Goal: Information Seeking & Learning: Learn about a topic

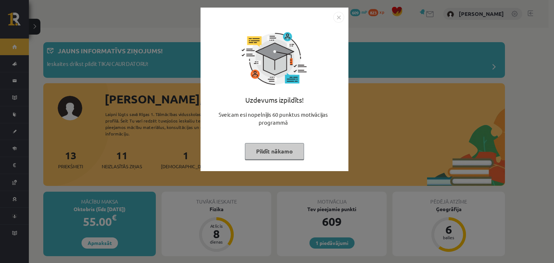
click at [280, 146] on button "Pildīt nākamo" at bounding box center [274, 151] width 59 height 17
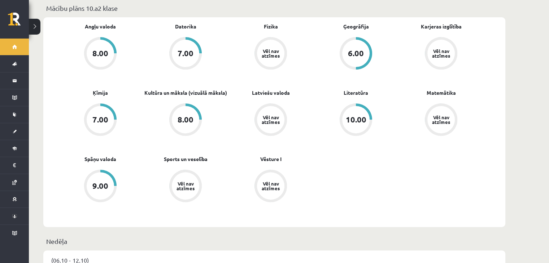
scroll to position [289, 0]
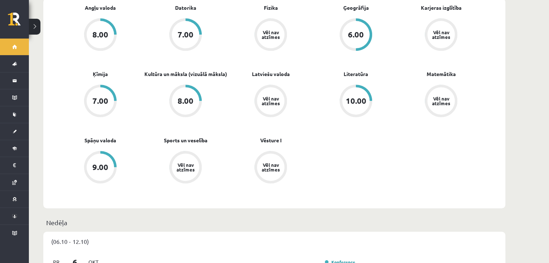
click at [102, 163] on div "9.00" at bounding box center [100, 167] width 16 height 8
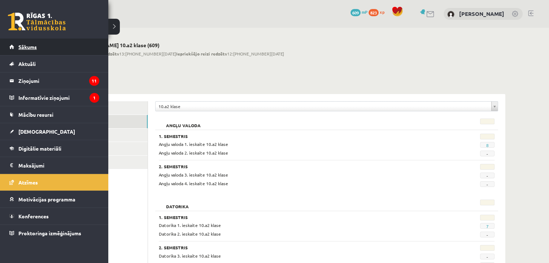
click at [34, 49] on span "Sākums" at bounding box center [27, 47] width 18 height 6
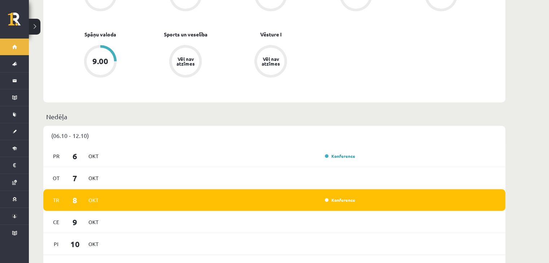
scroll to position [469, 0]
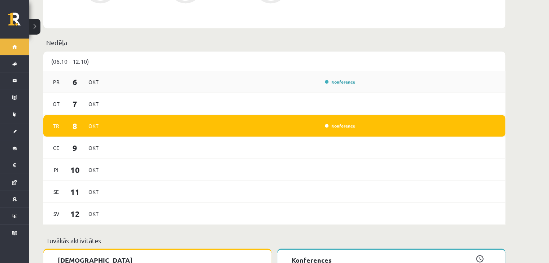
click at [171, 71] on div "[DATE] Konference" at bounding box center [274, 82] width 462 height 22
click at [346, 123] on link "Konference" at bounding box center [340, 126] width 30 height 6
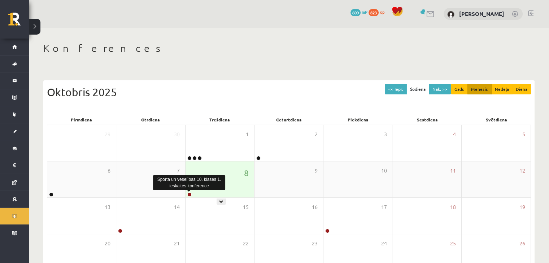
click at [188, 193] on link at bounding box center [189, 195] width 4 height 4
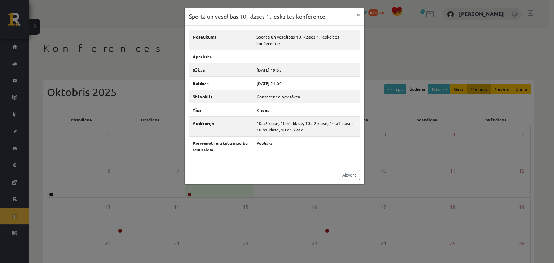
click at [193, 204] on div "Sporta un veselības 10. klases 1. ieskaites konference × Nosaukums Sporta un ve…" at bounding box center [277, 131] width 554 height 263
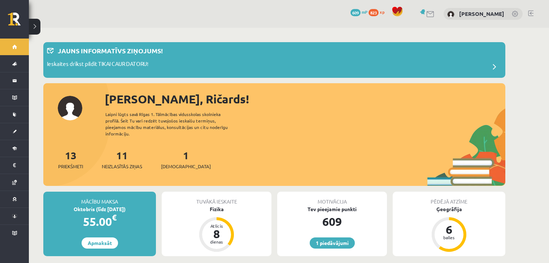
scroll to position [469, 0]
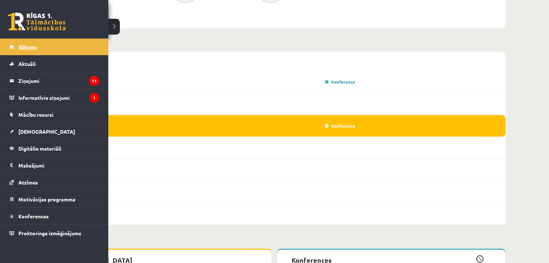
click at [22, 42] on link "Sākums" at bounding box center [54, 47] width 90 height 17
